Goal: Navigation & Orientation: Understand site structure

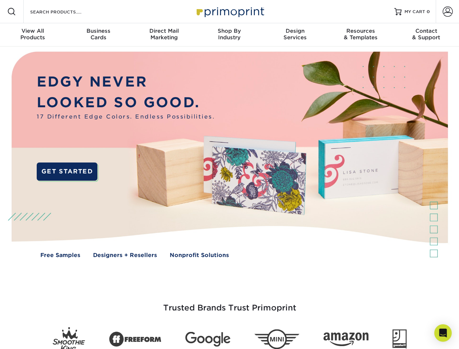
click at [229, 174] on img at bounding box center [229, 160] width 454 height 227
click at [12, 12] on span at bounding box center [11, 11] width 9 height 9
click at [447, 12] on span at bounding box center [448, 12] width 10 height 10
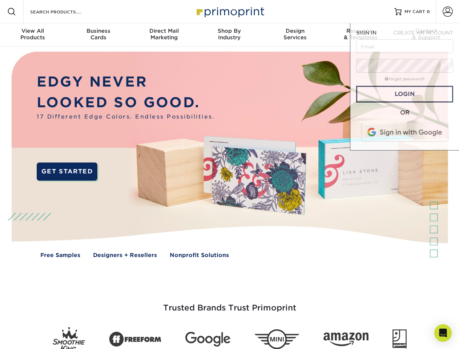
click at [33, 35] on div "View All Products" at bounding box center [32, 34] width 65 height 13
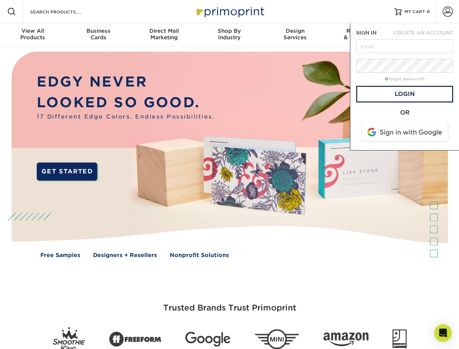
click at [98, 35] on div "Business Cards" at bounding box center [97, 34] width 65 height 13
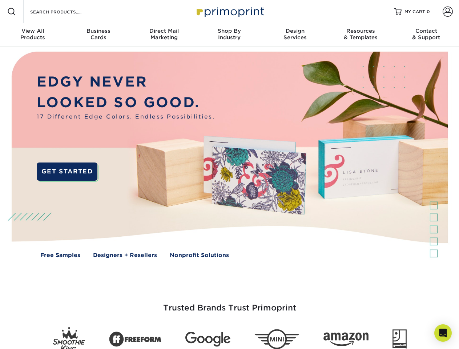
click at [164, 35] on div "Direct Mail Marketing" at bounding box center [163, 34] width 65 height 13
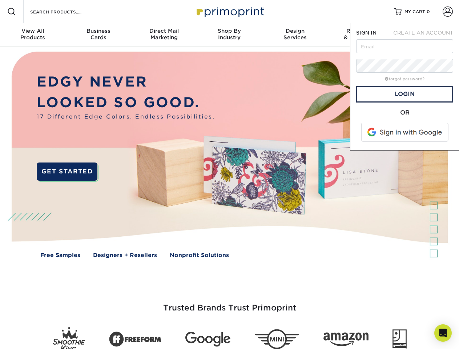
click at [229, 35] on div "Shop By Industry" at bounding box center [229, 34] width 65 height 13
click at [295, 35] on div "Design Services" at bounding box center [294, 34] width 65 height 13
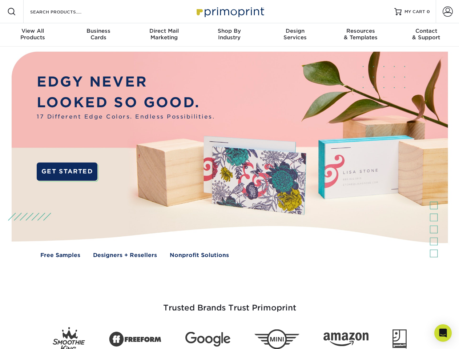
click at [361, 35] on span "SIGN IN" at bounding box center [366, 33] width 20 height 6
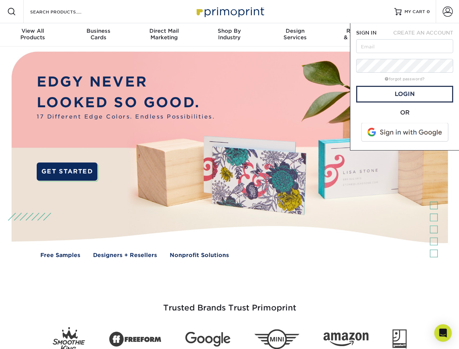
click at [426, 35] on div "Contact & Support" at bounding box center [426, 34] width 65 height 13
